Goal: Task Accomplishment & Management: Manage account settings

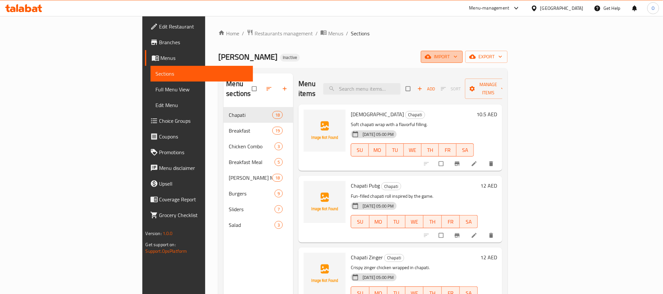
click at [463, 62] on button "import" at bounding box center [442, 57] width 42 height 12
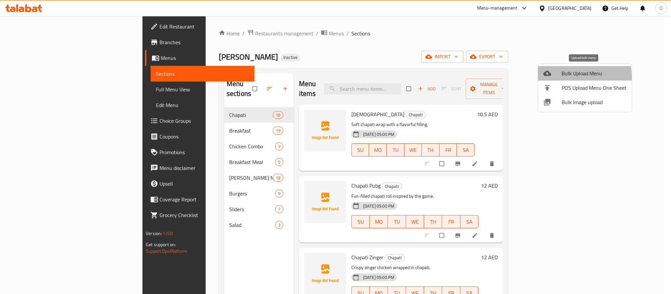
click at [563, 77] on span "Bulk Upload Menu" at bounding box center [593, 73] width 65 height 8
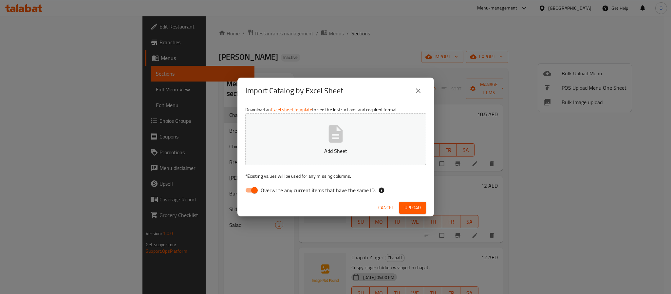
click at [253, 192] on input "Overwrite any current items that have the same ID." at bounding box center [254, 190] width 37 height 12
checkbox input "false"
click at [409, 206] on span "Upload" at bounding box center [412, 208] width 16 height 8
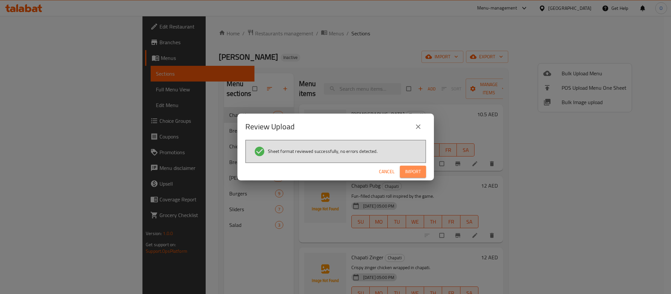
click at [406, 171] on span "Import" at bounding box center [413, 172] width 16 height 8
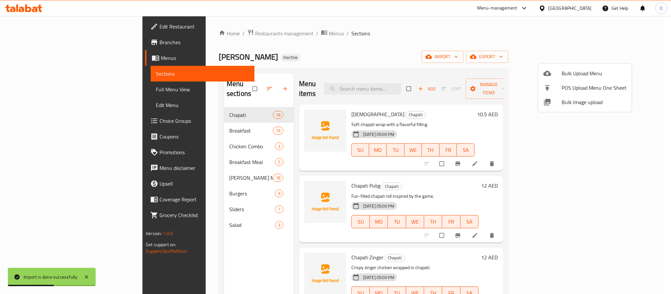
click at [297, 63] on div at bounding box center [335, 147] width 671 height 294
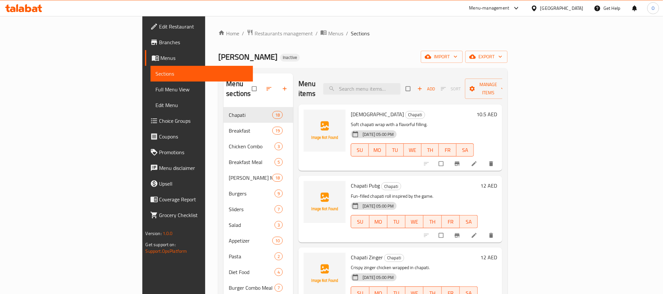
drag, startPoint x: 63, startPoint y: 93, endPoint x: 285, endPoint y: 48, distance: 226.4
click at [156, 93] on span "Full Menu View" at bounding box center [202, 89] width 92 height 8
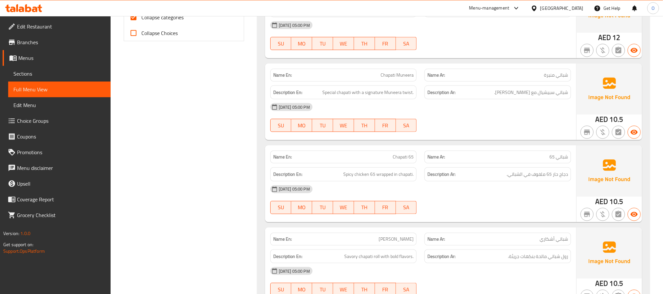
scroll to position [196, 0]
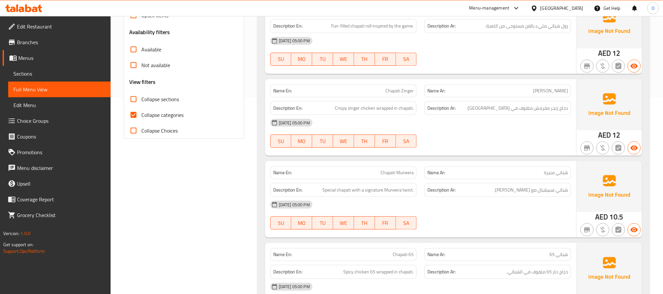
click at [170, 103] on span "Collapse sections" at bounding box center [160, 99] width 38 height 8
click at [141, 103] on input "Collapse sections" at bounding box center [134, 99] width 16 height 16
checkbox input "true"
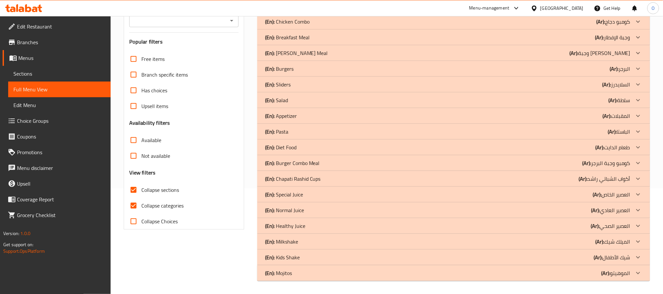
scroll to position [105, 0]
click at [171, 207] on span "Collapse categories" at bounding box center [162, 206] width 42 height 8
click at [141, 207] on input "Collapse categories" at bounding box center [134, 206] width 16 height 16
checkbox input "false"
click at [293, 274] on div "(En): Mojitos (Ar): الموهيتو" at bounding box center [447, 273] width 365 height 8
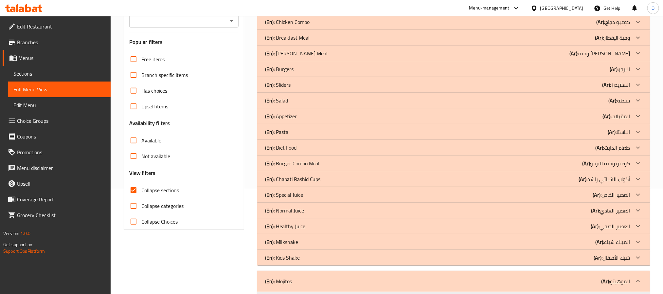
click at [301, 257] on div "(En): Kids Shake (Ar): شيك الأطفال" at bounding box center [447, 258] width 365 height 8
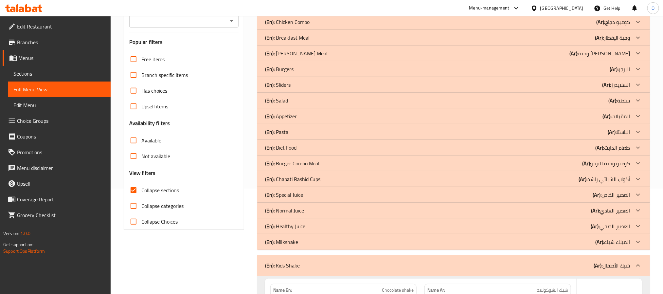
click at [302, 244] on div "(En): Milkshake (Ar): الميلك شيك" at bounding box center [447, 242] width 365 height 8
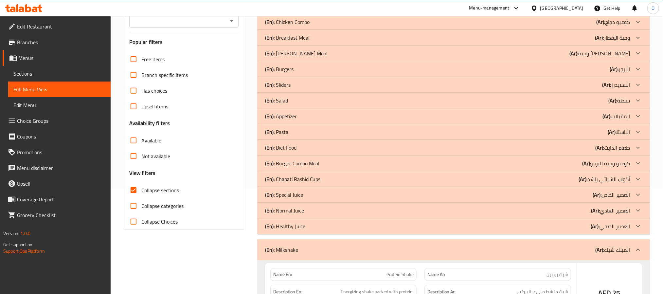
click at [303, 227] on p "(En): Healthy Juice" at bounding box center [285, 226] width 40 height 8
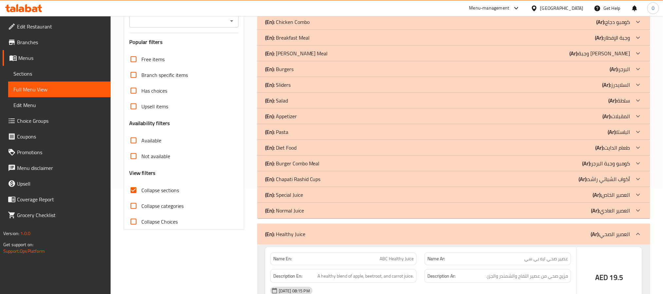
click at [303, 213] on p "(En): Normal Juice" at bounding box center [284, 211] width 39 height 8
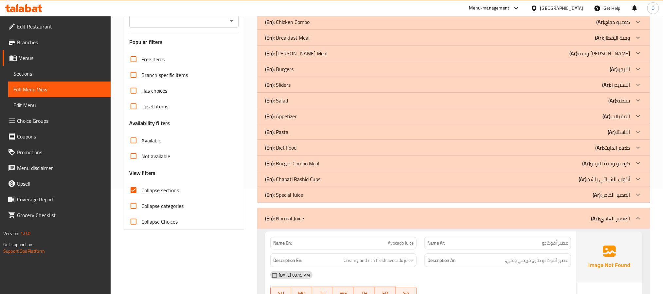
click at [302, 196] on p "(En): Special Juice" at bounding box center [284, 195] width 38 height 8
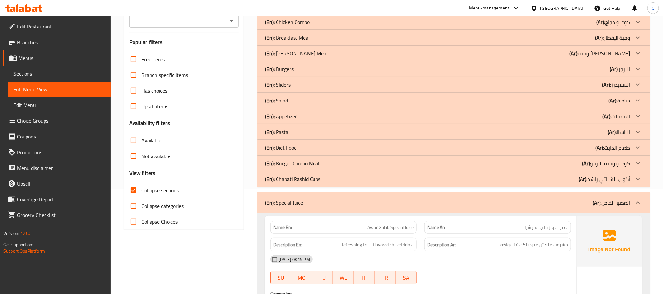
click at [303, 182] on p "(En): Chapati Rashid Cups" at bounding box center [293, 179] width 56 height 8
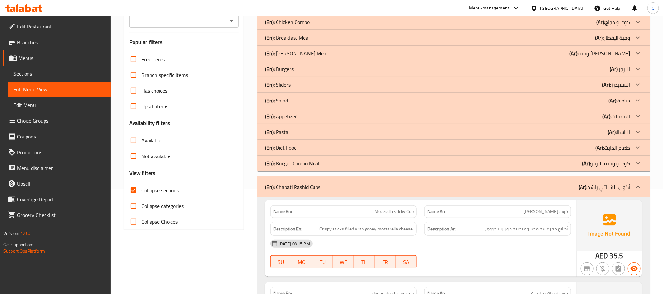
click at [303, 162] on p "(En): Burger Combo Meal" at bounding box center [292, 163] width 55 height 8
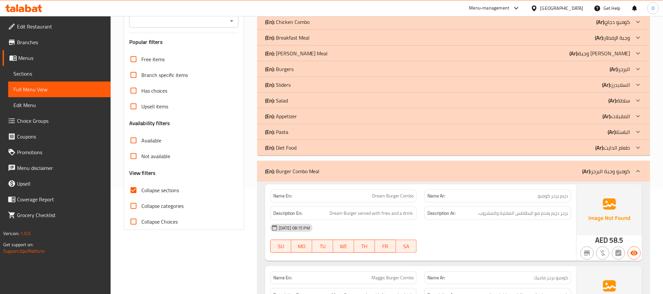
click at [298, 146] on div "(En): Diet Food (Ar): طعام الدايت" at bounding box center [447, 148] width 365 height 8
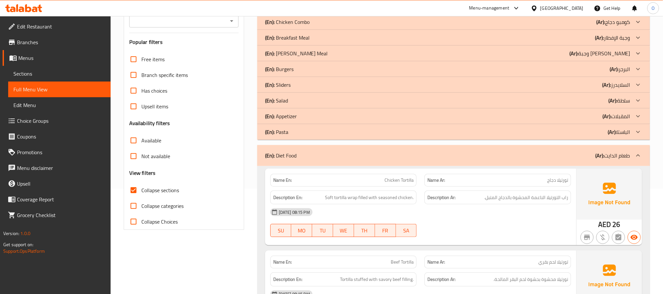
click at [299, 132] on div "(En): Pasta (Ar): الباستا" at bounding box center [447, 132] width 365 height 8
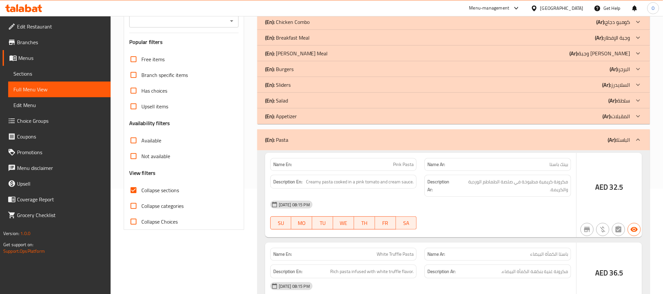
click at [299, 117] on div "(En): Appetizer (Ar): المقبلات" at bounding box center [447, 116] width 365 height 8
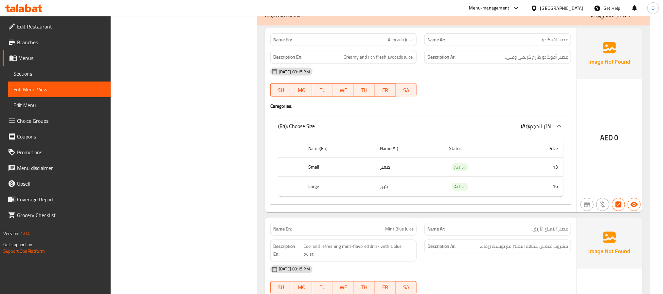
scroll to position [5795, 0]
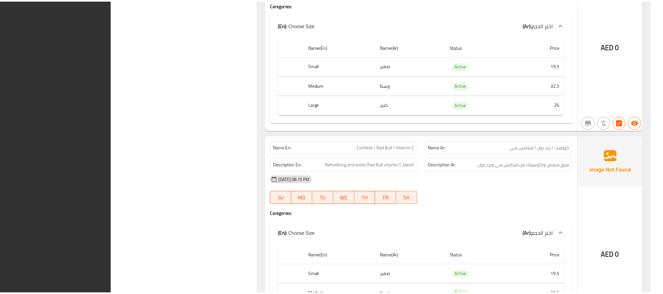
scroll to position [15632, 0]
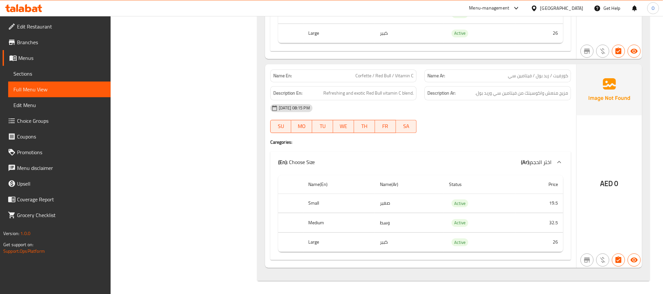
drag, startPoint x: 203, startPoint y: 101, endPoint x: 203, endPoint y: 113, distance: 11.8
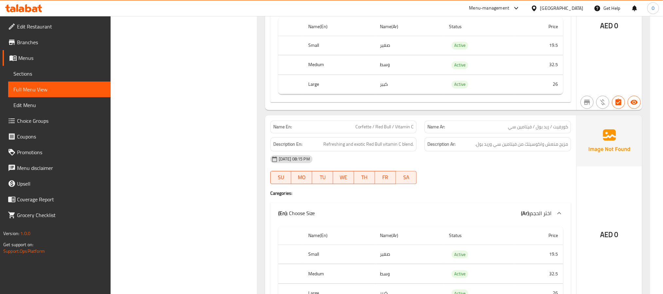
scroll to position [15386, 0]
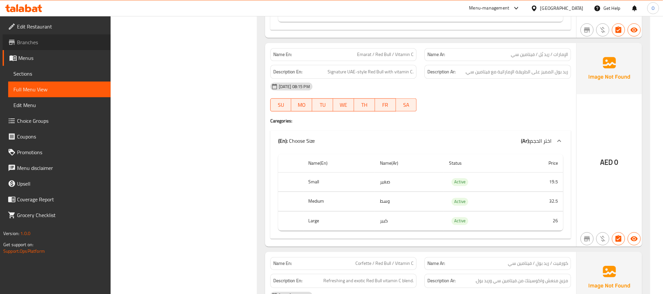
click at [34, 44] on span "Branches" at bounding box center [61, 42] width 88 height 8
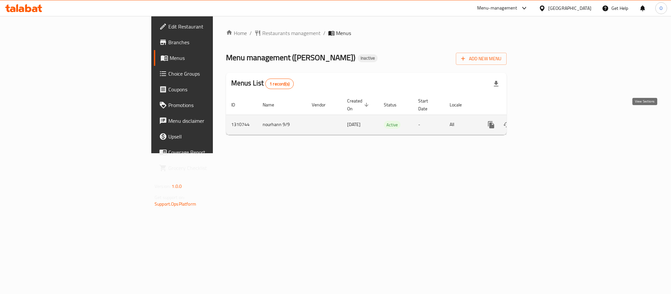
click at [542, 121] on icon "enhanced table" at bounding box center [538, 125] width 8 height 8
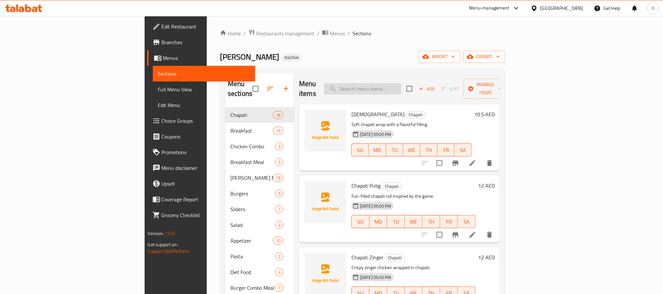
drag, startPoint x: 405, startPoint y: 78, endPoint x: 409, endPoint y: 86, distance: 9.7
click at [405, 77] on div "Menu items Add Sort Manage items" at bounding box center [399, 88] width 201 height 31
click at [401, 89] on input "search" at bounding box center [362, 88] width 77 height 11
paste input "Chapatirashid Special Juice"
type input "Chapatirashid Special Juice"
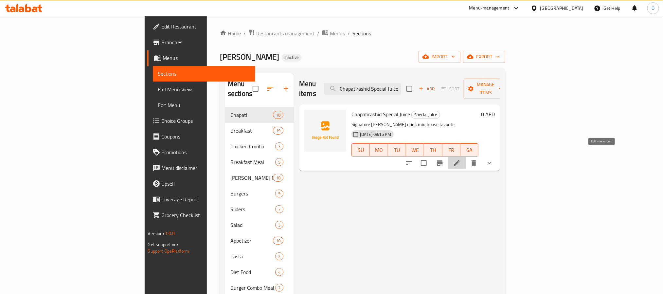
click at [460, 160] on icon at bounding box center [457, 163] width 6 height 6
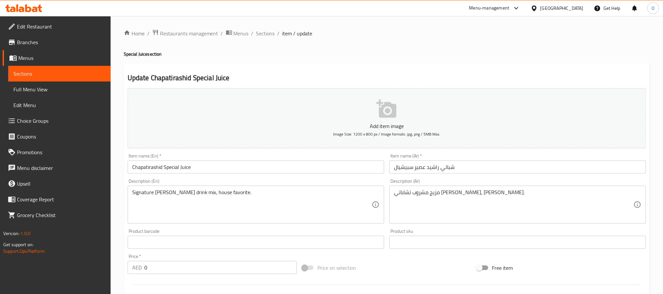
drag, startPoint x: 149, startPoint y: 168, endPoint x: 162, endPoint y: 168, distance: 13.7
click at [149, 168] on input "Chapatirashid Special Juice" at bounding box center [256, 166] width 257 height 13
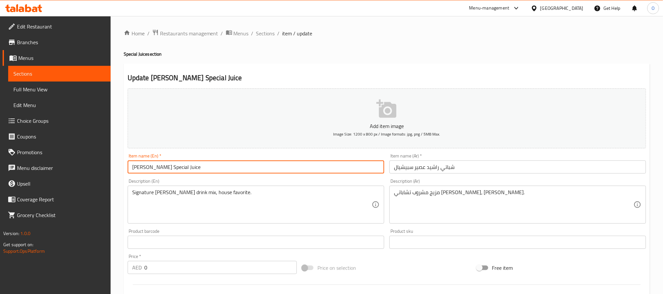
type input "Chapati rashid Special Juice"
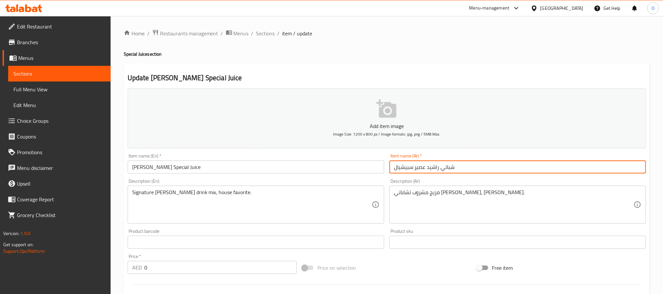
drag, startPoint x: 428, startPoint y: 168, endPoint x: 463, endPoint y: 167, distance: 35.1
click at [463, 167] on input "شباتي [PERSON_NAME] سبيشيال" at bounding box center [518, 166] width 257 height 13
paste input "باتي راش"
type input "جباتي راشد عصير سبيشيال"
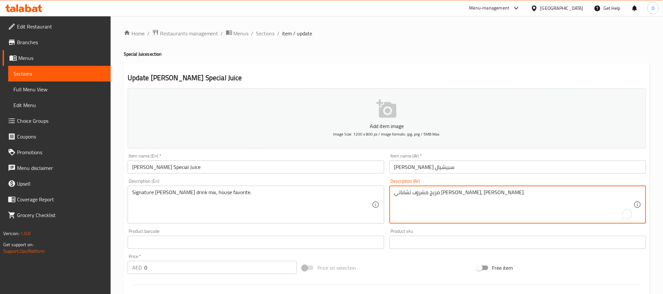
drag, startPoint x: 445, startPoint y: 192, endPoint x: 473, endPoint y: 194, distance: 28.2
paste textarea "To enrich screen reader interactions, please activate Accessibility in Grammarl…"
type textarea "مزيج مشروب جباتي راشد المميز، المفضل للمنزل."
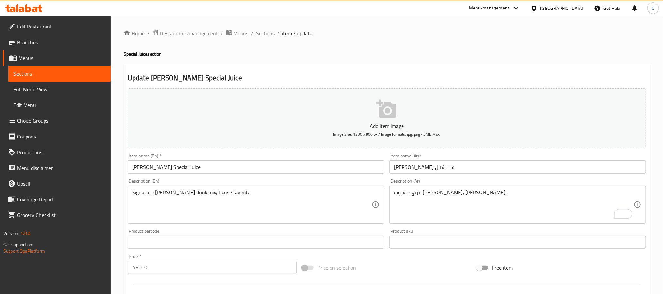
click at [414, 61] on div "Home / Restaurants management / Menus / Sections / item / update Special Juice …" at bounding box center [387, 246] width 526 height 435
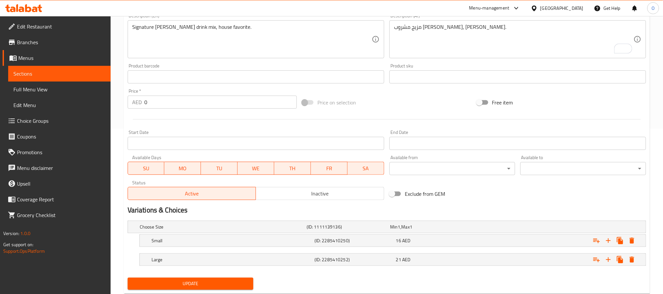
scroll to position [184, 0]
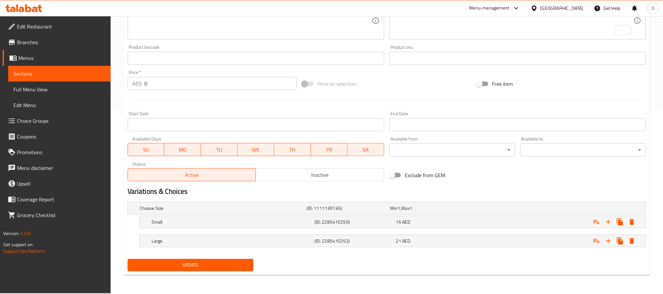
click at [219, 269] on span "Update" at bounding box center [190, 265] width 115 height 8
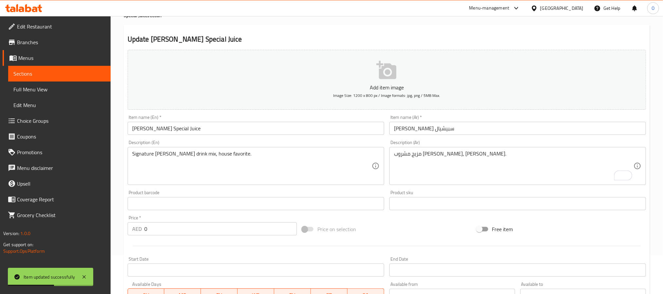
scroll to position [0, 0]
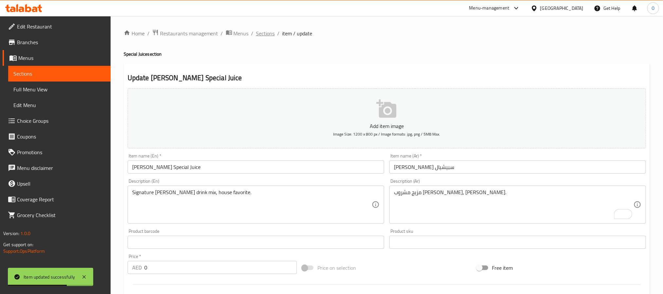
click at [269, 31] on span "Sections" at bounding box center [265, 33] width 19 height 8
